Goal: Task Accomplishment & Management: Manage account settings

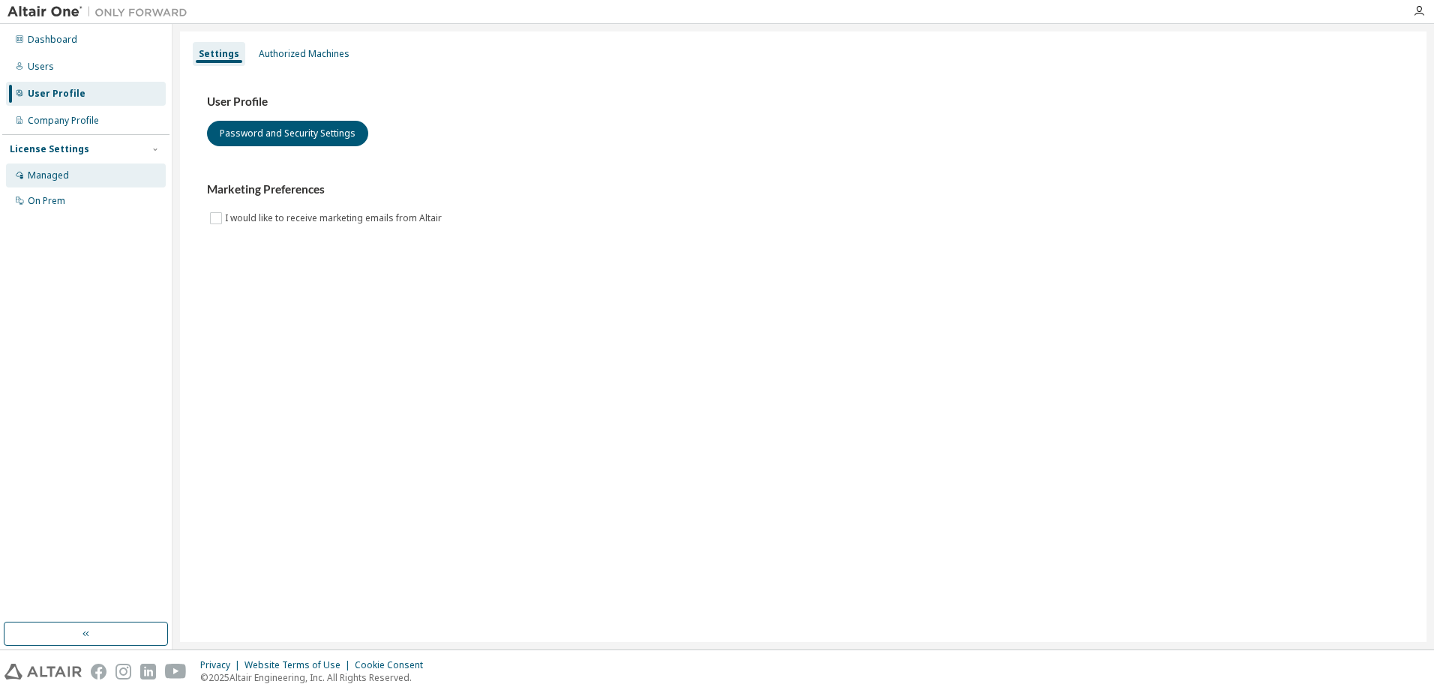
click at [60, 185] on div "Managed" at bounding box center [86, 176] width 160 height 24
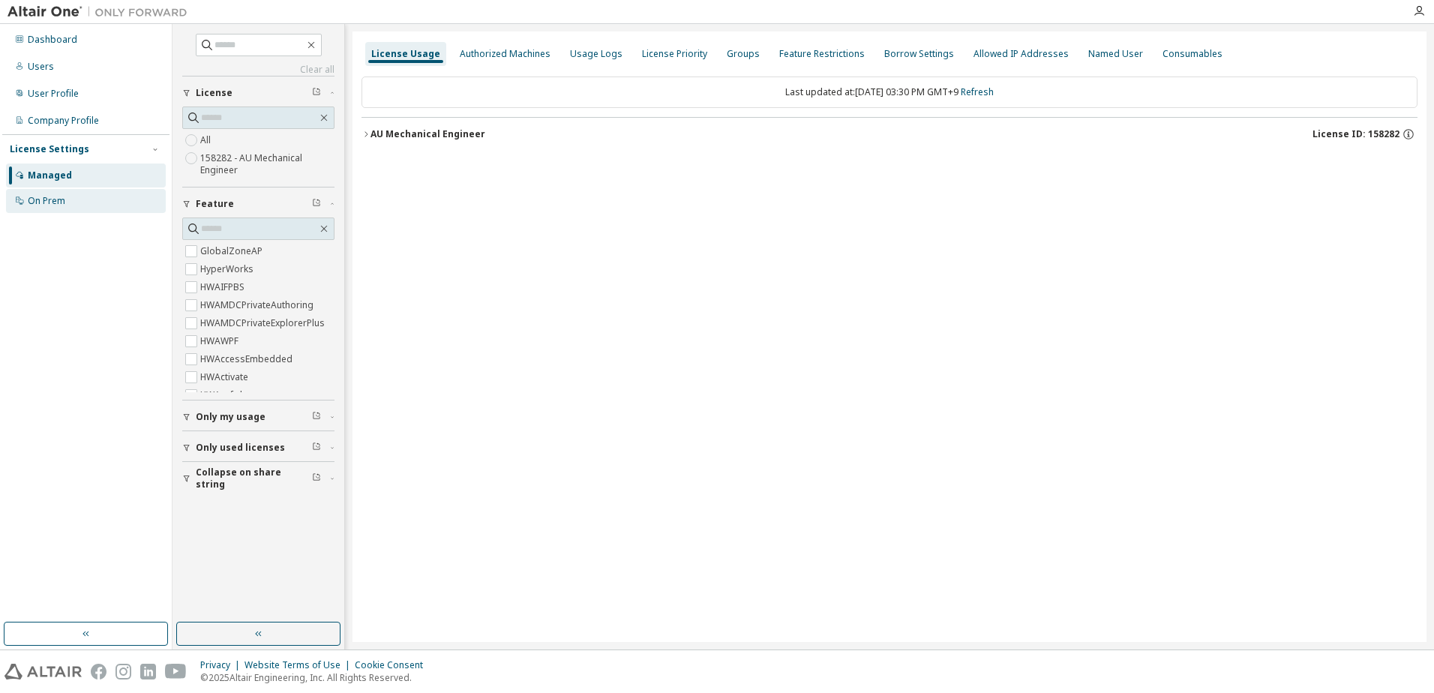
click at [80, 204] on div "On Prem" at bounding box center [86, 201] width 160 height 24
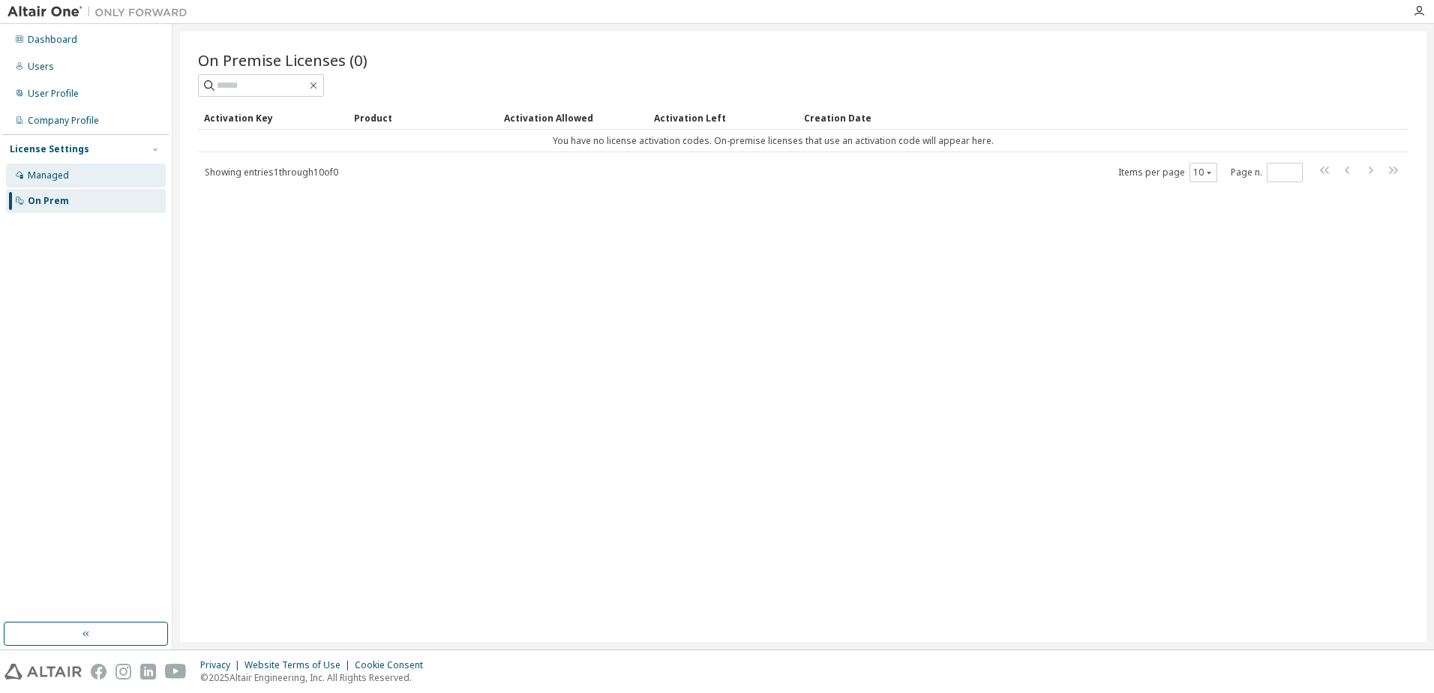
click at [57, 179] on div "Managed" at bounding box center [48, 176] width 41 height 12
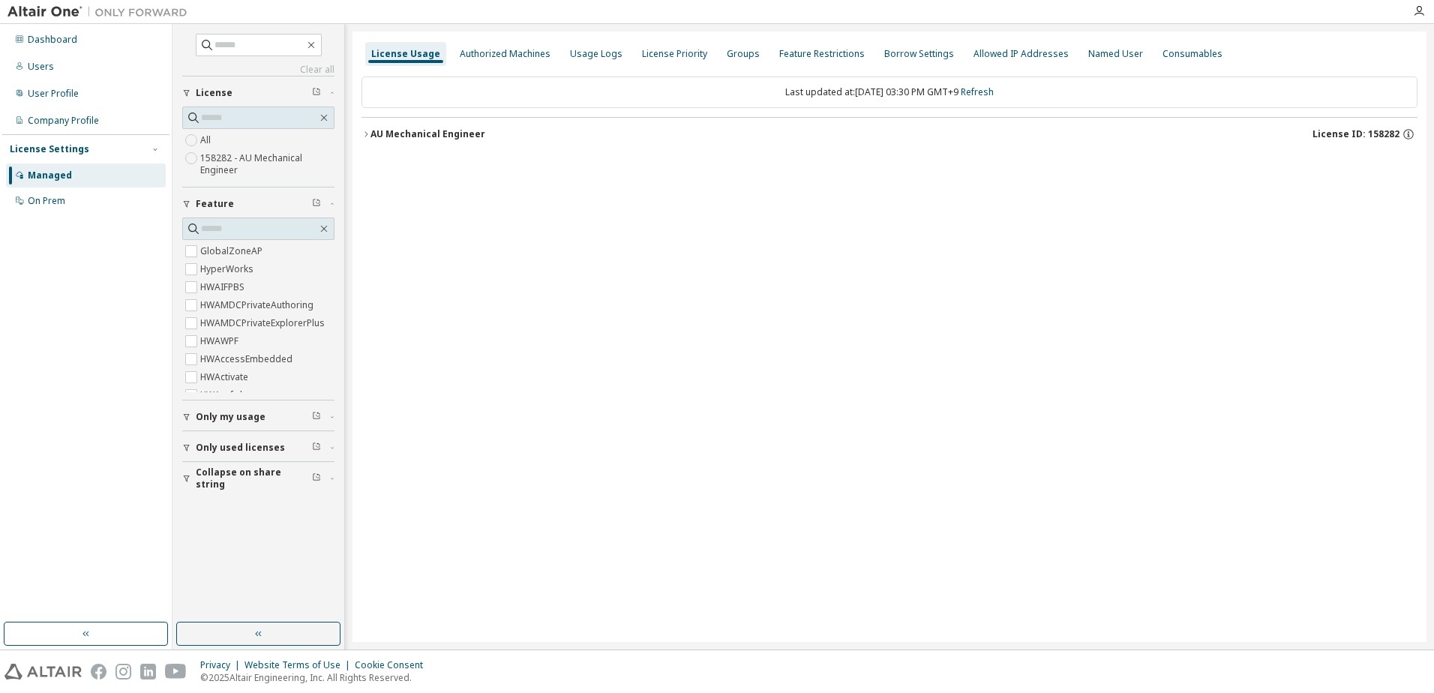
click at [242, 418] on span "Only my usage" at bounding box center [231, 417] width 70 height 12
click at [234, 495] on span "Only used licenses" at bounding box center [240, 491] width 89 height 12
click at [220, 513] on div "Yes No" at bounding box center [258, 523] width 152 height 36
click at [226, 276] on label "HyperWorks" at bounding box center [228, 269] width 56 height 18
click at [457, 134] on div "AU Mechanical Engineer" at bounding box center [428, 134] width 115 height 12
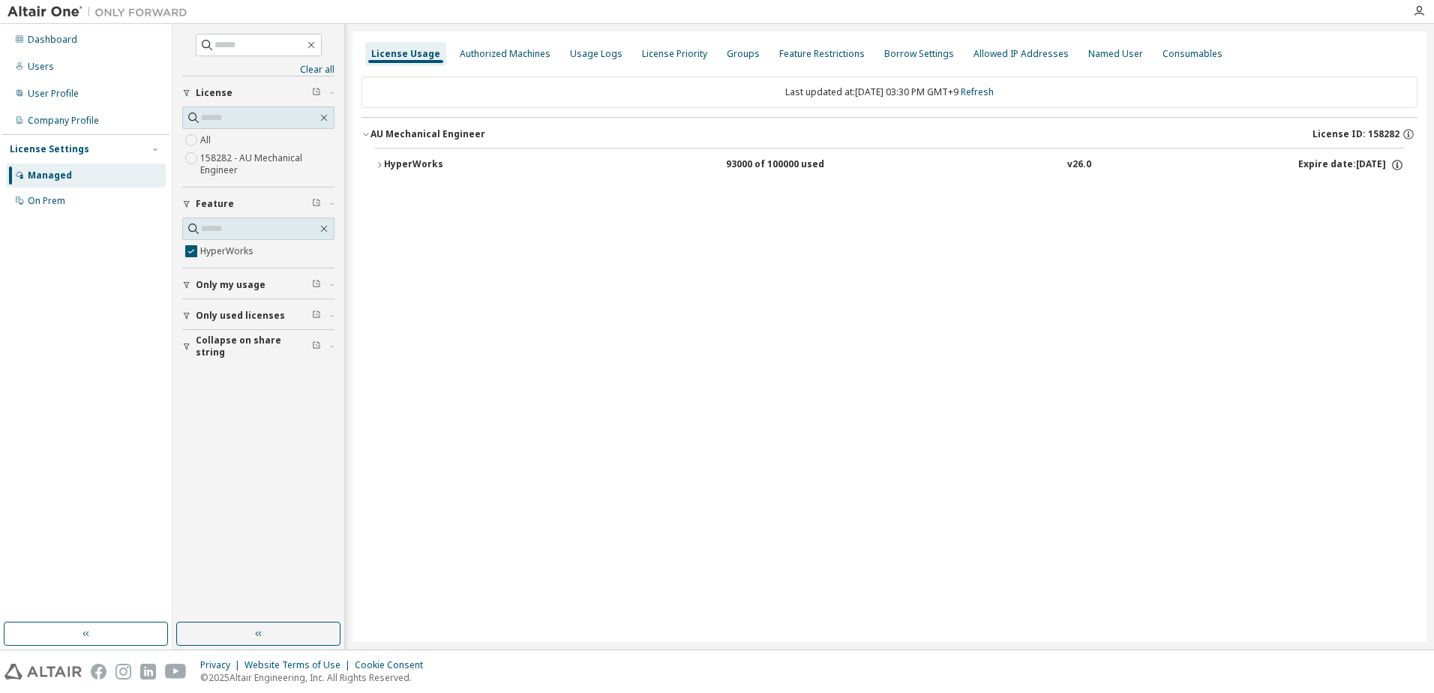
click at [418, 167] on div "HyperWorks" at bounding box center [451, 165] width 135 height 14
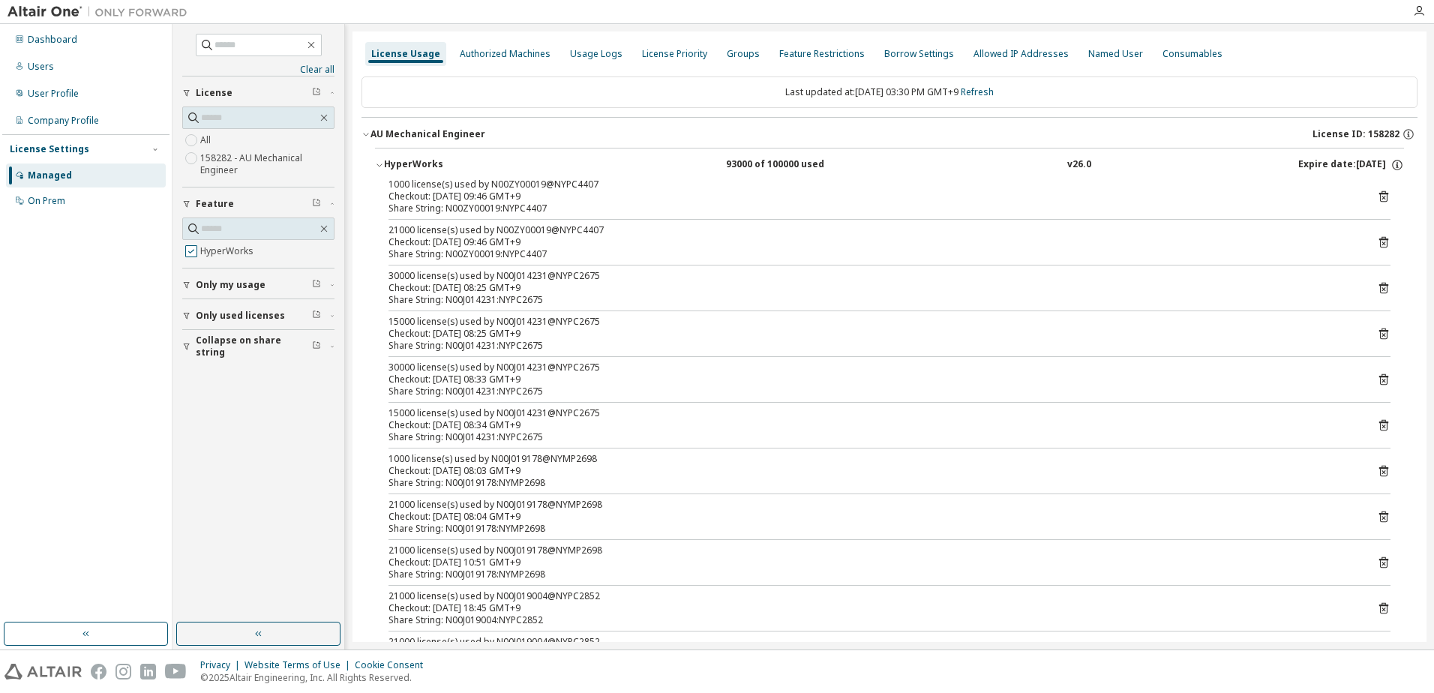
click at [224, 256] on label "HyperWorks" at bounding box center [228, 251] width 56 height 18
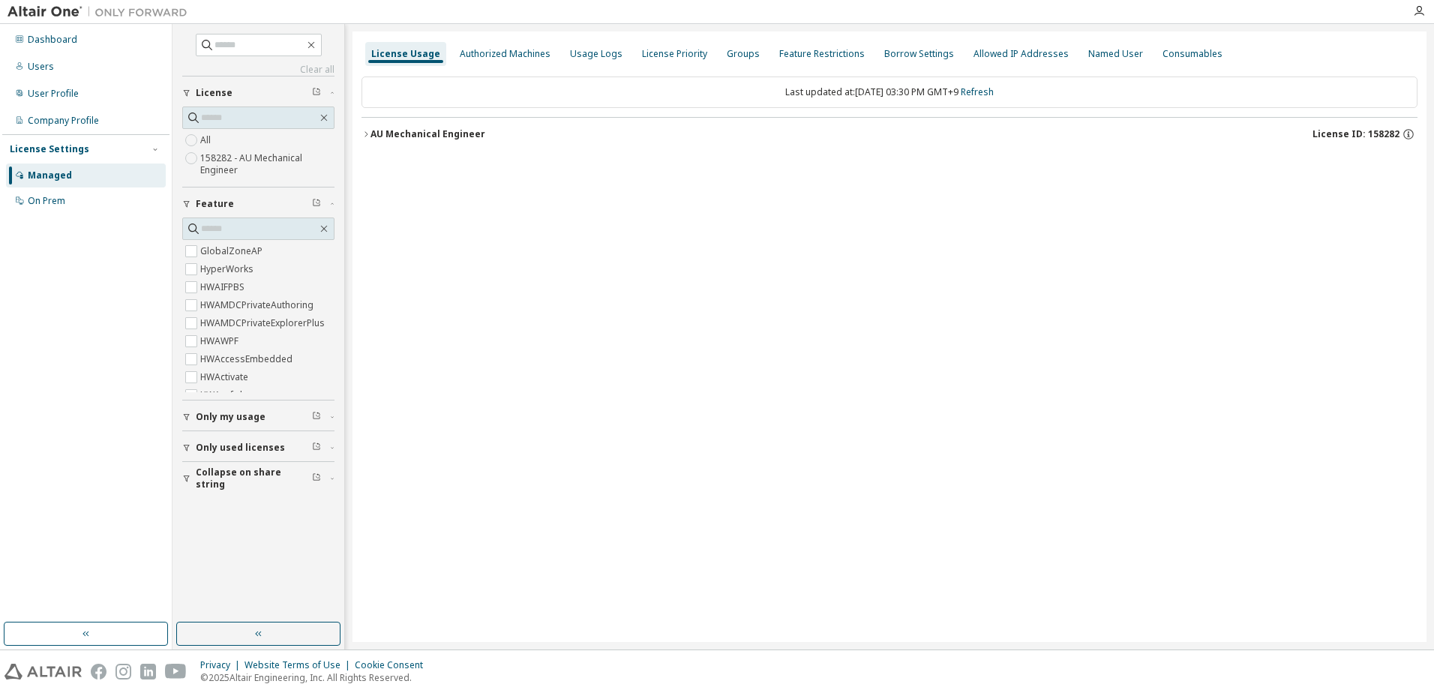
click at [239, 446] on span "Only used licenses" at bounding box center [240, 448] width 89 height 12
click at [221, 468] on div "Yes No" at bounding box center [258, 479] width 152 height 36
click at [215, 467] on label "Yes" at bounding box center [209, 470] width 18 height 18
click at [470, 142] on button "AU Mechanical Engineer License ID: 158282" at bounding box center [890, 134] width 1056 height 33
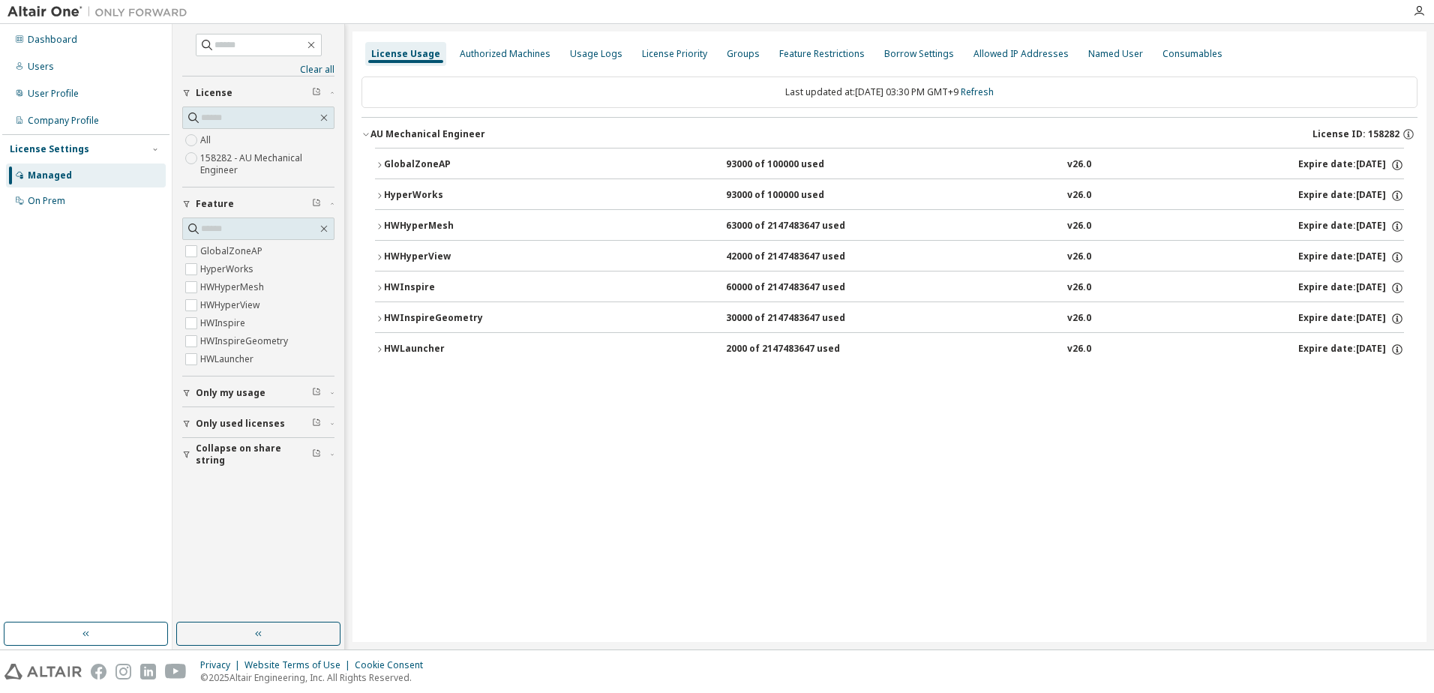
click at [470, 163] on div "GlobalZoneAP" at bounding box center [451, 165] width 135 height 14
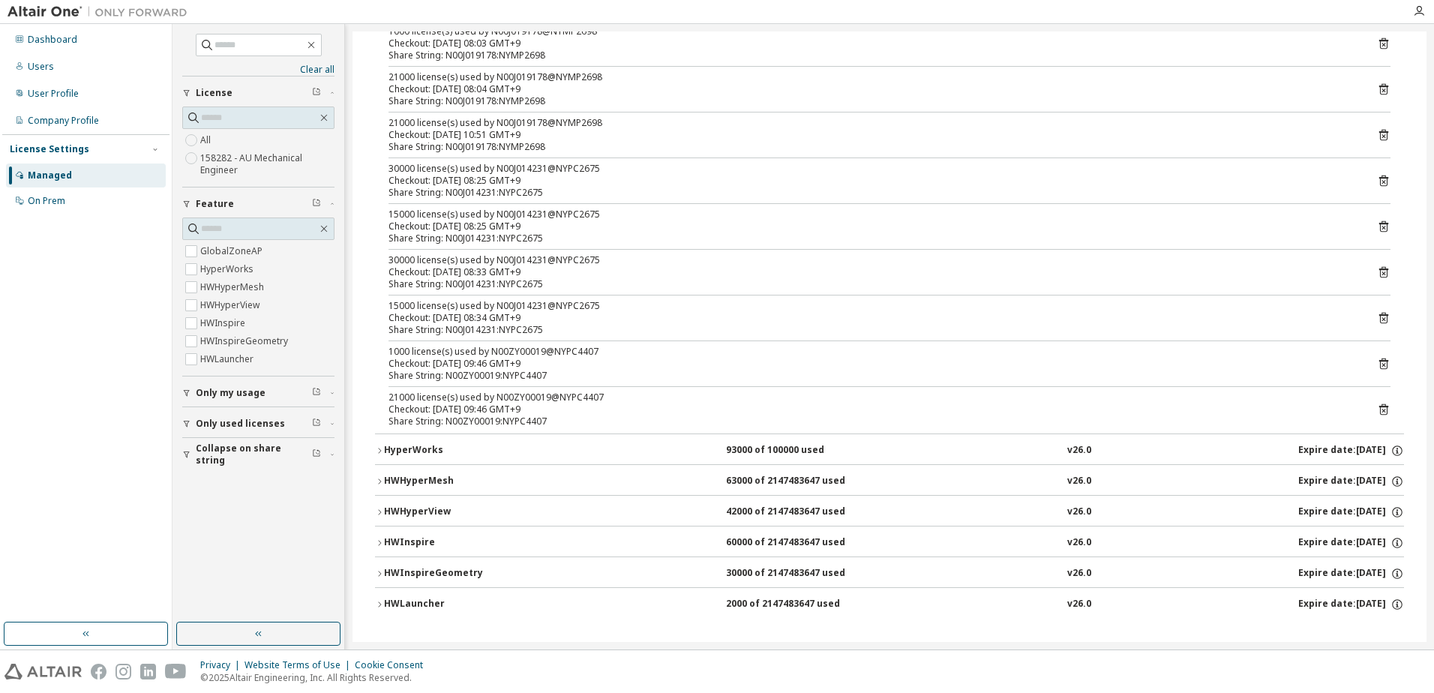
scroll to position [248, 0]
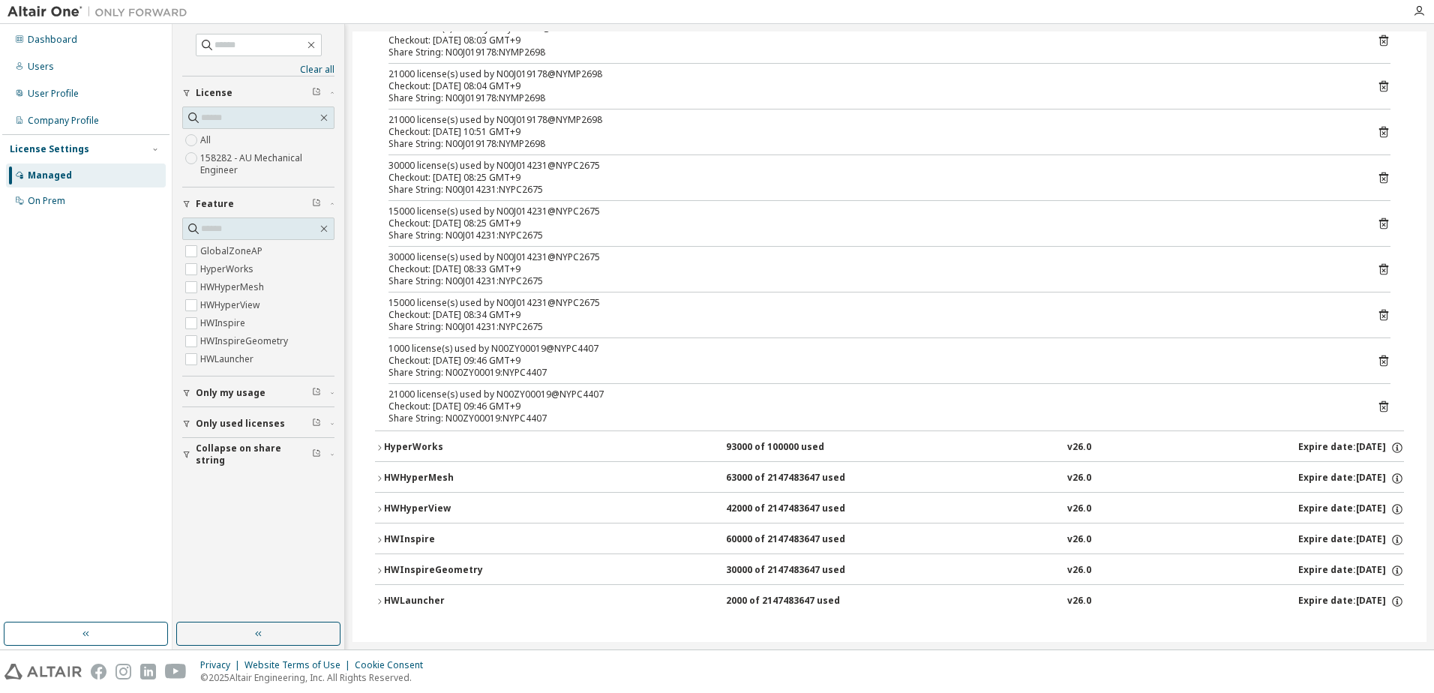
click at [494, 401] on div "Checkout: 2025-09-29 09:46 GMT+9" at bounding box center [872, 407] width 966 height 12
drag, startPoint x: 494, startPoint y: 401, endPoint x: 404, endPoint y: 446, distance: 100.6
click at [404, 446] on div "HyperWorks" at bounding box center [451, 448] width 135 height 14
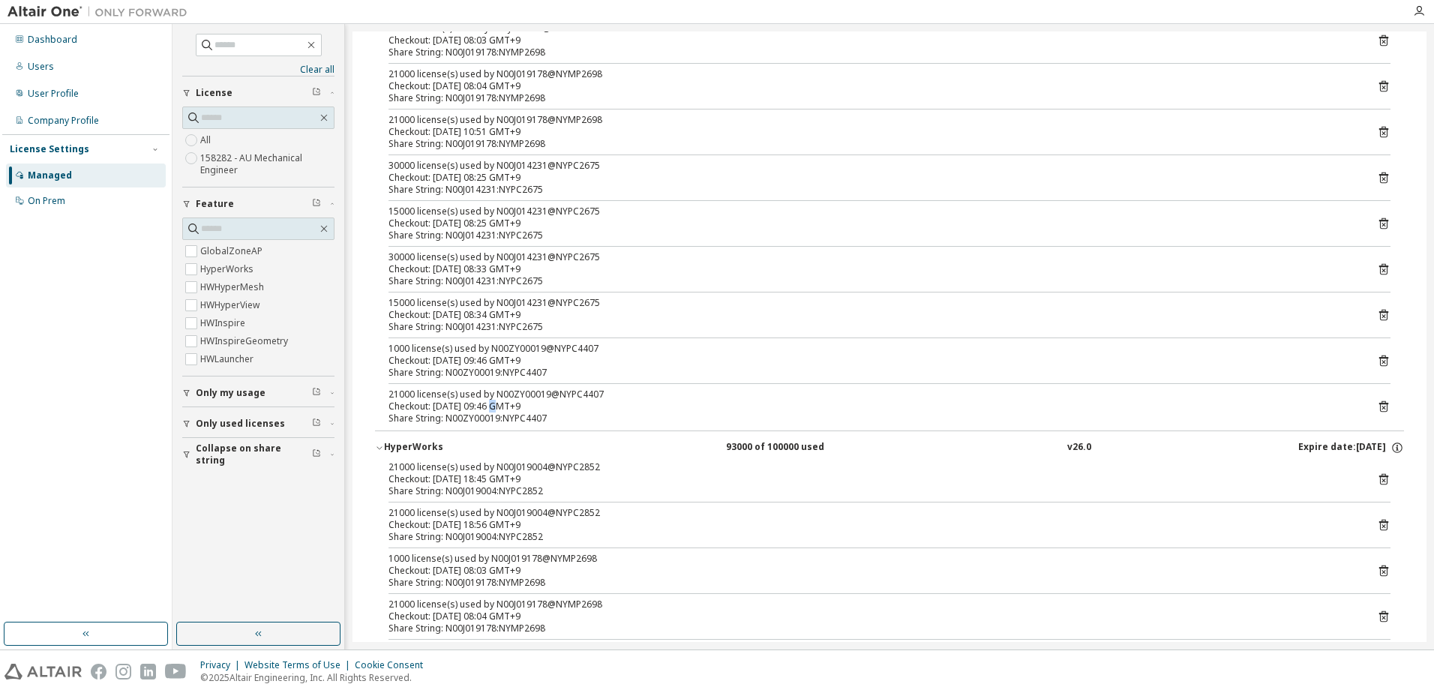
click at [404, 446] on div "HyperWorks" at bounding box center [451, 448] width 135 height 14
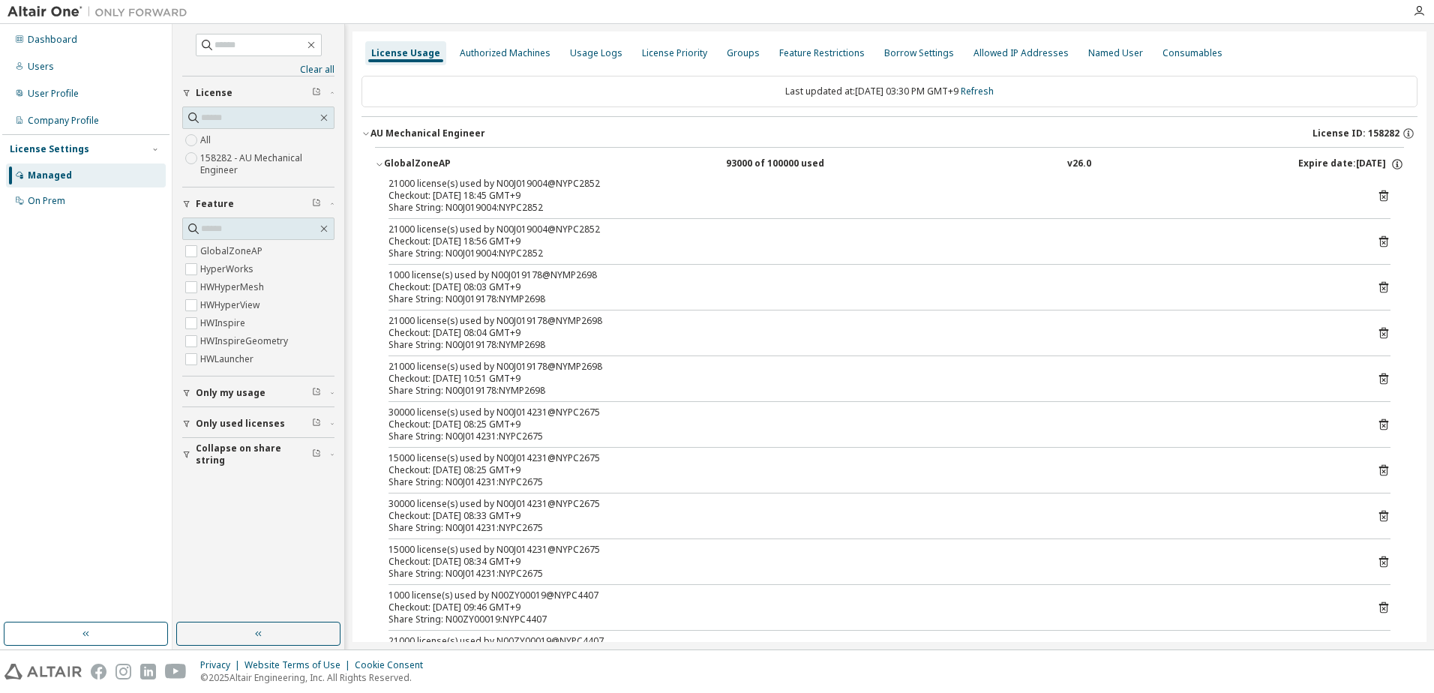
scroll to position [0, 0]
click at [395, 163] on div "GlobalZoneAP" at bounding box center [451, 165] width 135 height 14
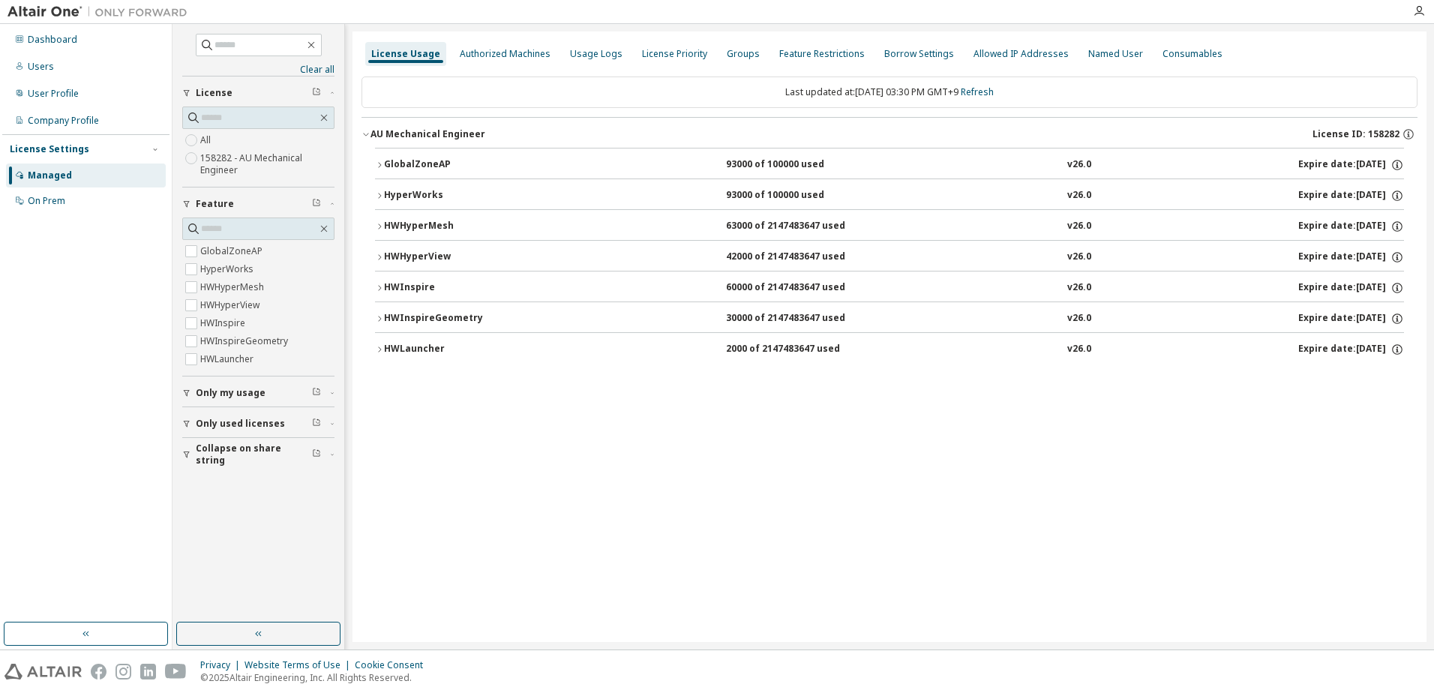
click at [395, 163] on div "GlobalZoneAP" at bounding box center [451, 165] width 135 height 14
